Goal: Task Accomplishment & Management: Use online tool/utility

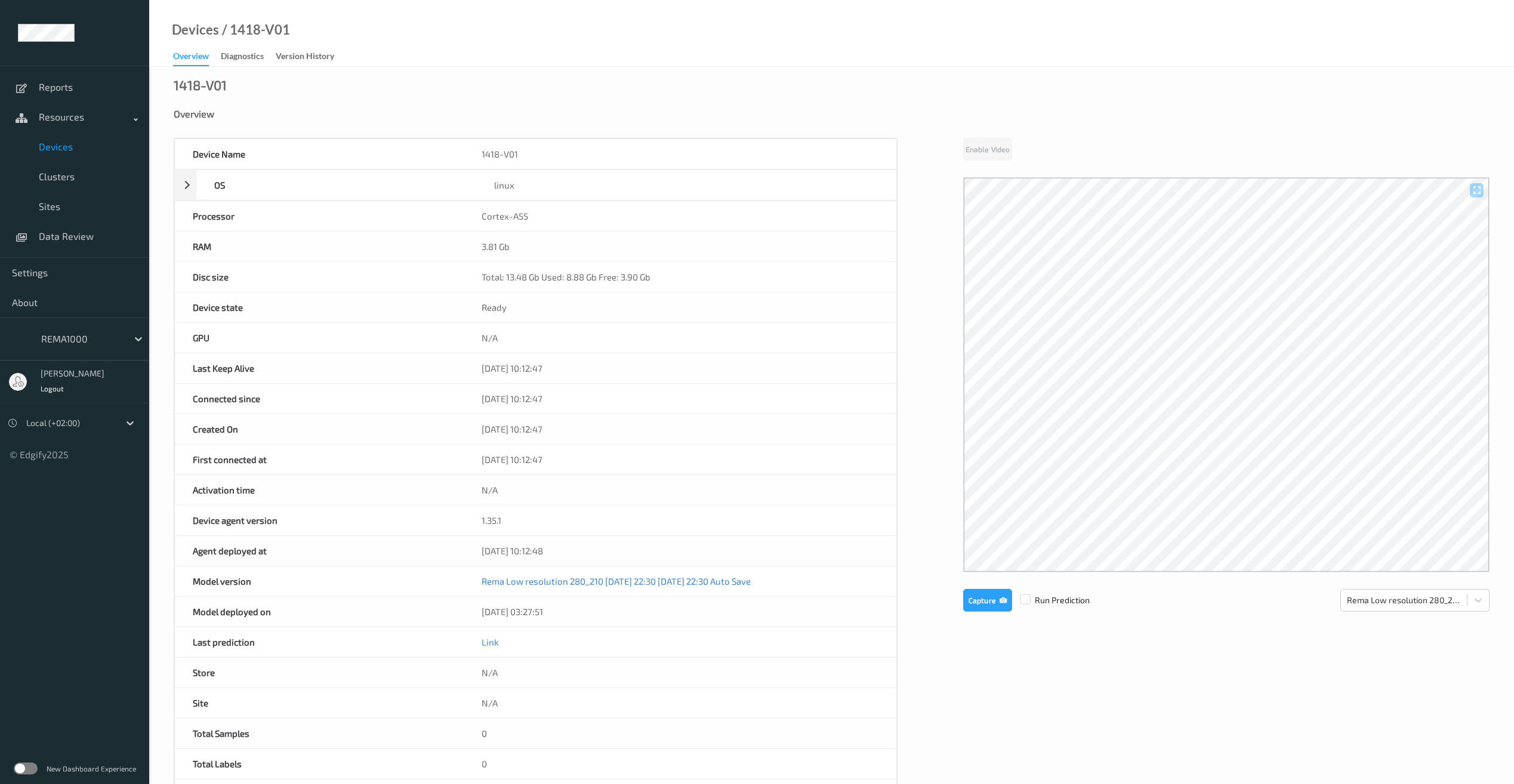
click at [50, 143] on span "Devices" at bounding box center [87, 146] width 98 height 12
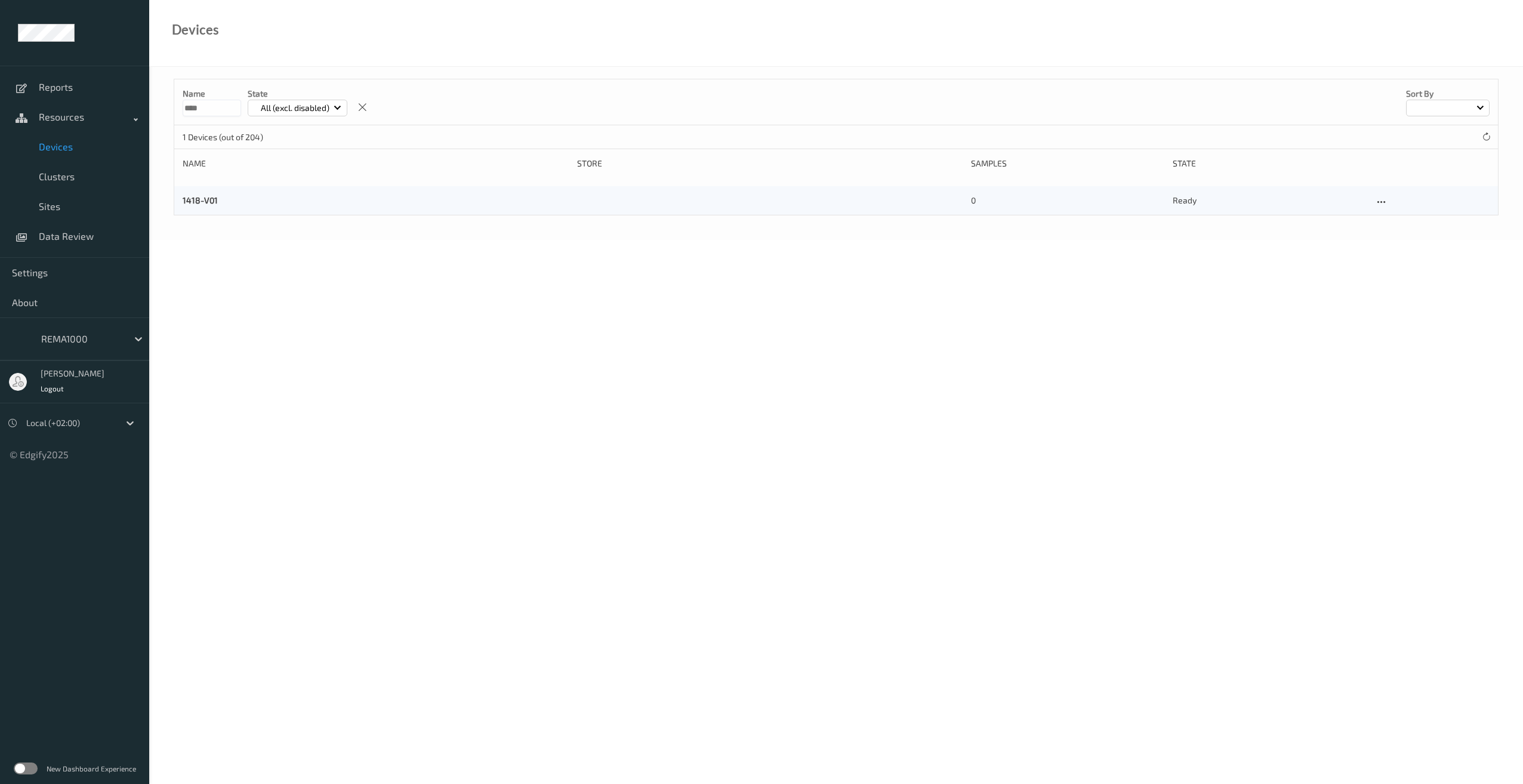
drag, startPoint x: 171, startPoint y: 107, endPoint x: 151, endPoint y: 105, distance: 20.1
click at [150, 105] on div "Name **** State All (excl. disabled) Sort by 1 Devices (out of 204) Name Store …" at bounding box center [836, 154] width 1374 height 173
type input "****"
click at [197, 198] on link "2004-V01" at bounding box center [201, 200] width 37 height 10
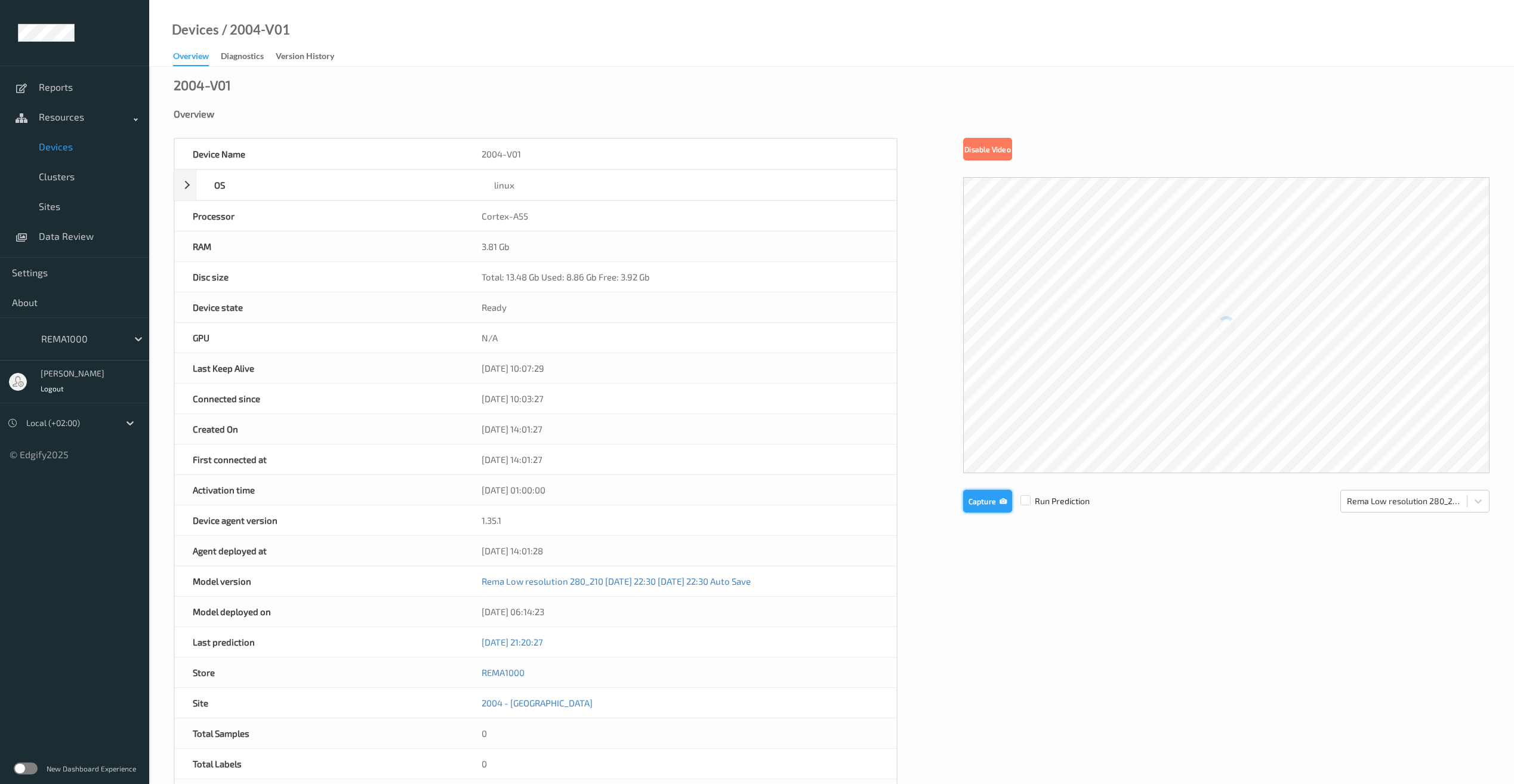
click at [990, 499] on button "Capture" at bounding box center [987, 501] width 49 height 23
click at [976, 497] on button "Capture" at bounding box center [987, 501] width 49 height 23
click at [979, 502] on button "Capture" at bounding box center [987, 501] width 49 height 23
click at [987, 502] on button "Capture" at bounding box center [987, 501] width 49 height 23
click at [934, 72] on div "2004-V01 Overview Device Name 2004-V01 OS linux Platform debian Platform Versio…" at bounding box center [832, 521] width 1365 height 909
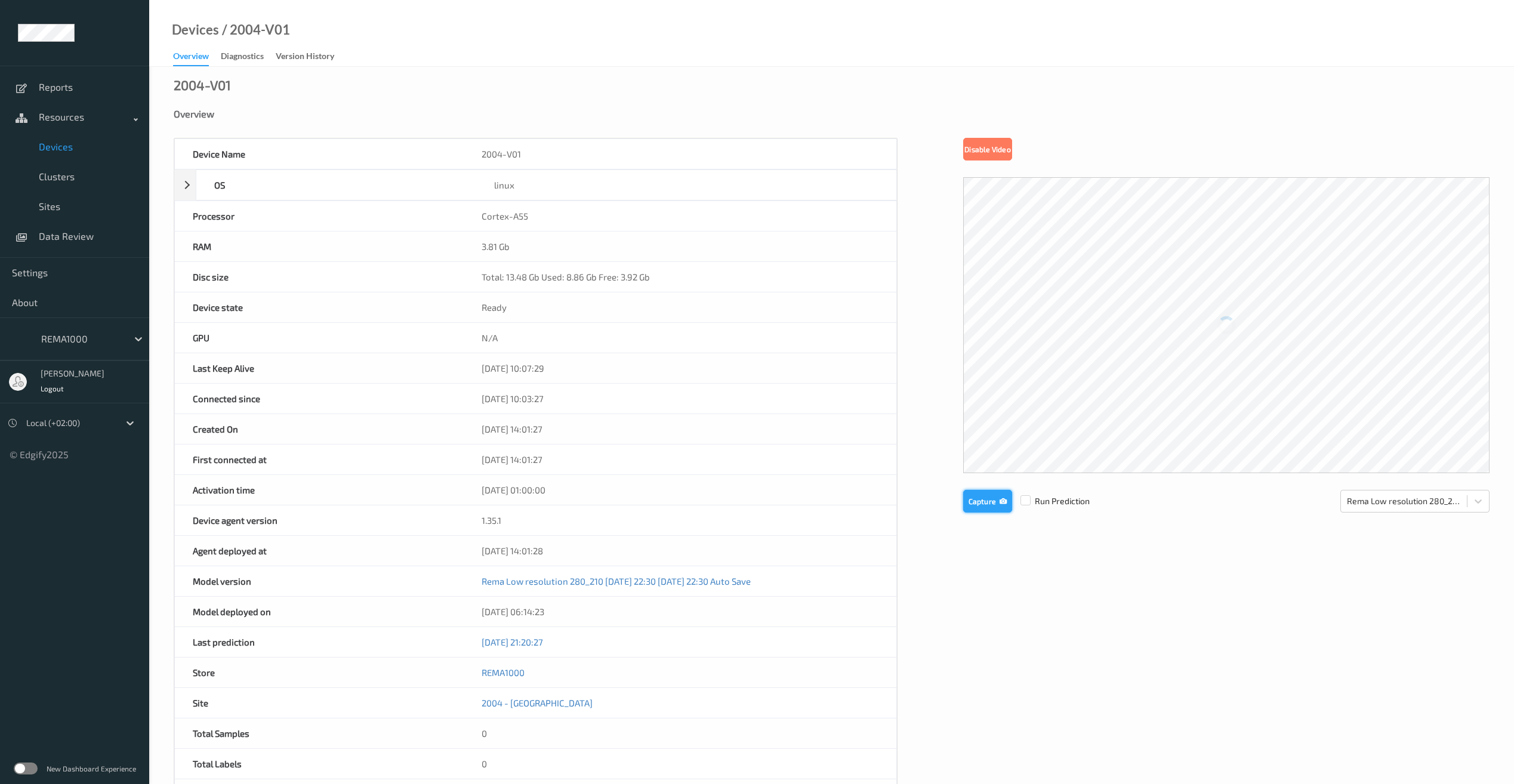
click at [991, 499] on button "Capture" at bounding box center [987, 501] width 49 height 23
click at [494, 76] on div "2004-V01 Overview Device Name 2004-V01 OS linux Platform debian Platform Versio…" at bounding box center [832, 521] width 1365 height 909
click at [979, 501] on button "Capture" at bounding box center [987, 501] width 49 height 23
click at [998, 504] on button "Capture" at bounding box center [987, 501] width 49 height 23
click at [986, 602] on button "Capture" at bounding box center [987, 600] width 49 height 23
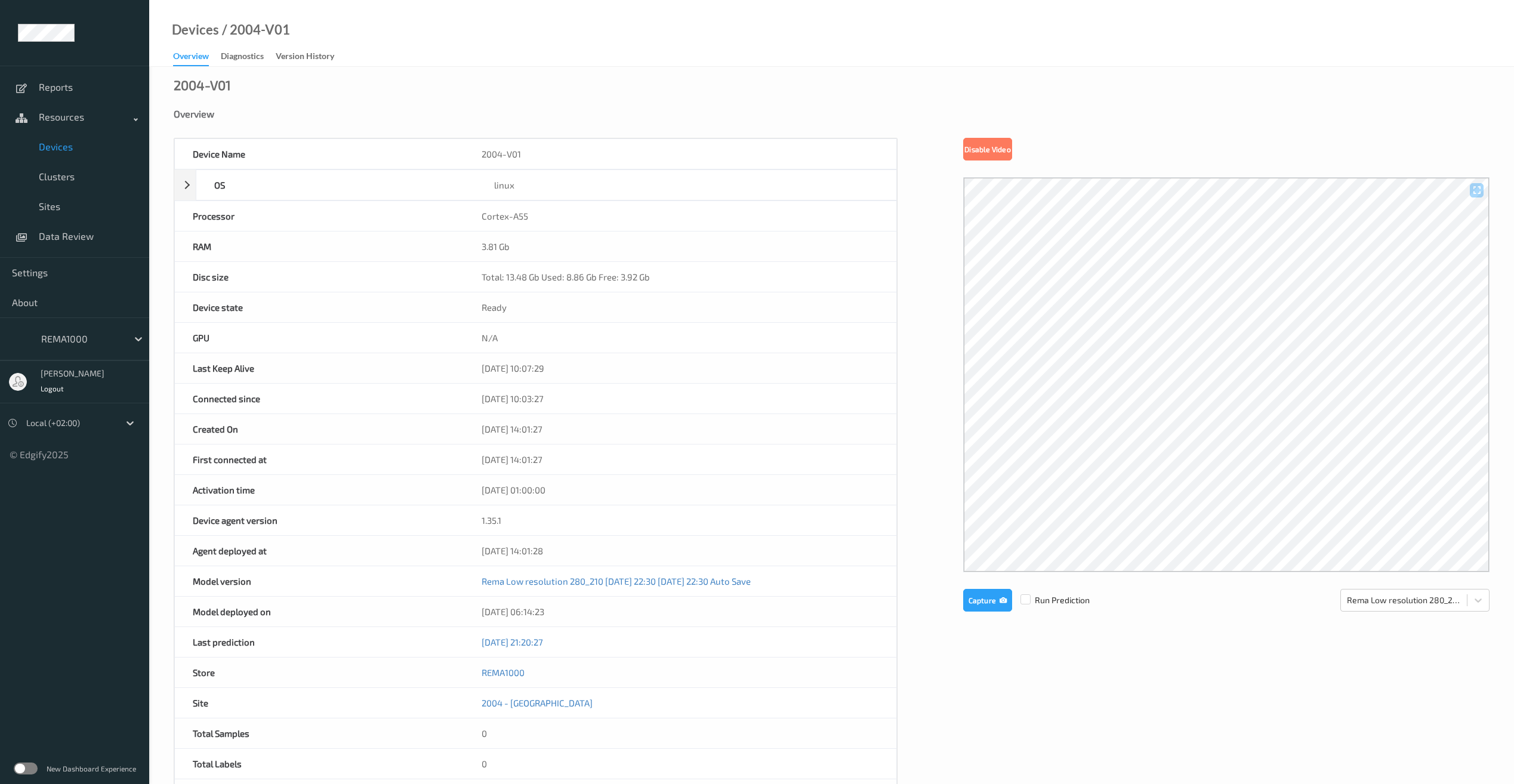
click at [50, 145] on span "Devices" at bounding box center [87, 146] width 98 height 12
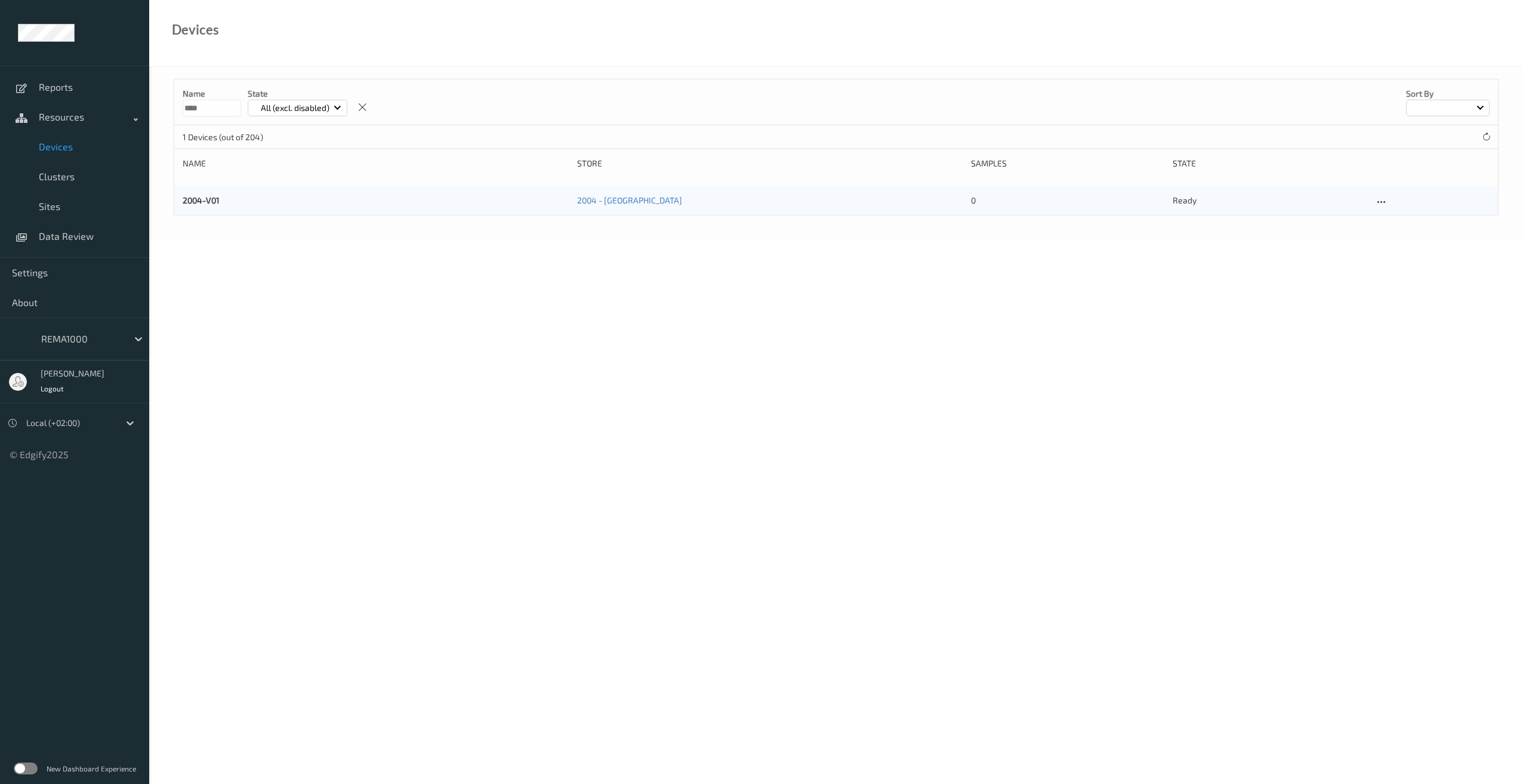
drag, startPoint x: 209, startPoint y: 107, endPoint x: 169, endPoint y: 104, distance: 40.1
click at [169, 104] on div "Name **** State All (excl. disabled) Sort by 1 Devices (out of 204) Name Store …" at bounding box center [836, 154] width 1374 height 173
type input "****"
click at [192, 200] on link "1720-V01" at bounding box center [200, 200] width 35 height 10
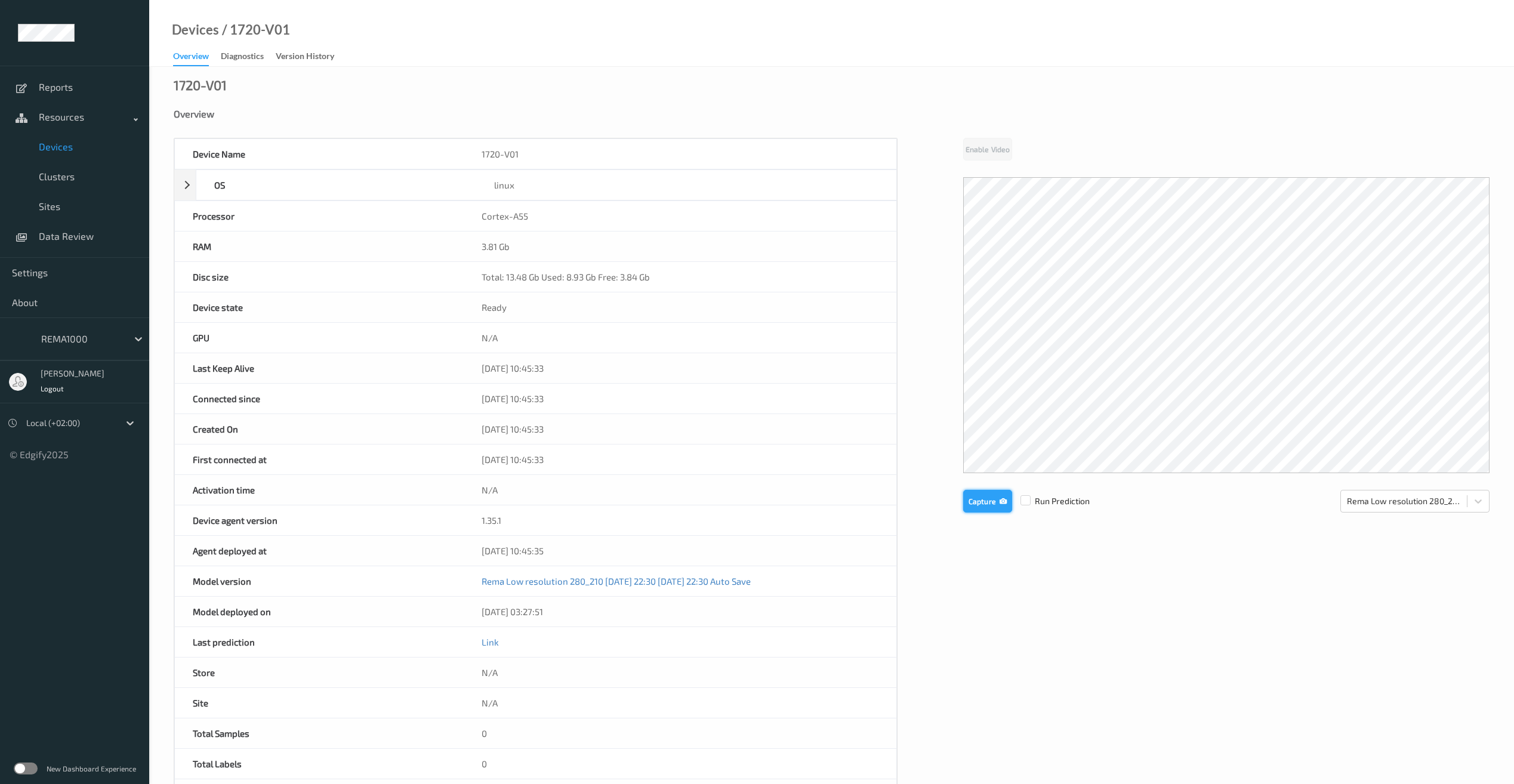
click at [994, 503] on button "Capture" at bounding box center [987, 501] width 49 height 23
click at [980, 595] on button "Capture" at bounding box center [987, 600] width 49 height 23
